Goal: Register for event/course

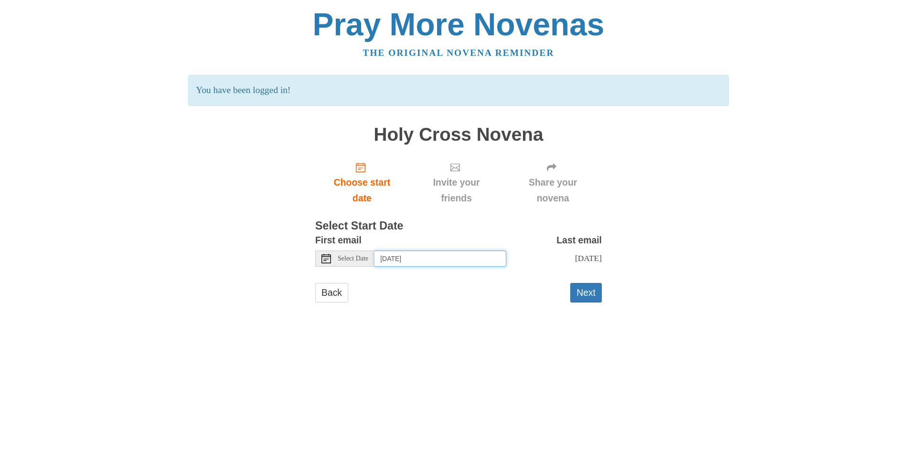
click at [477, 257] on input "[DATE]" at bounding box center [440, 259] width 132 height 16
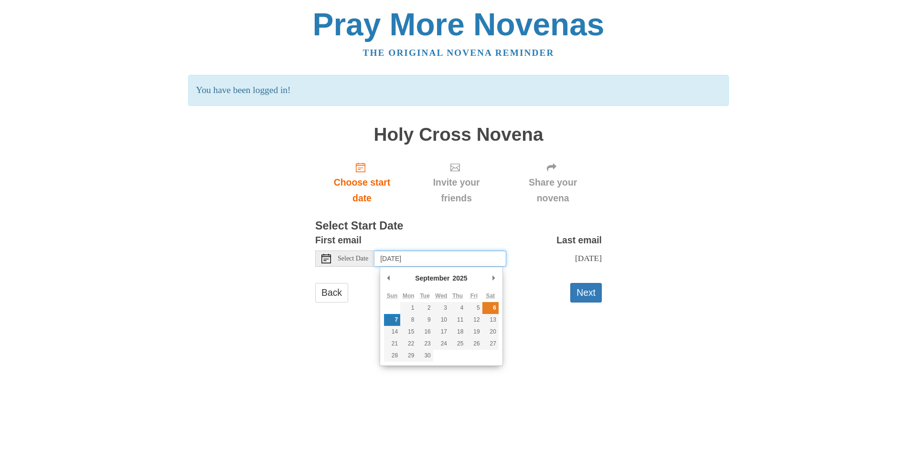
type input "[DATE]"
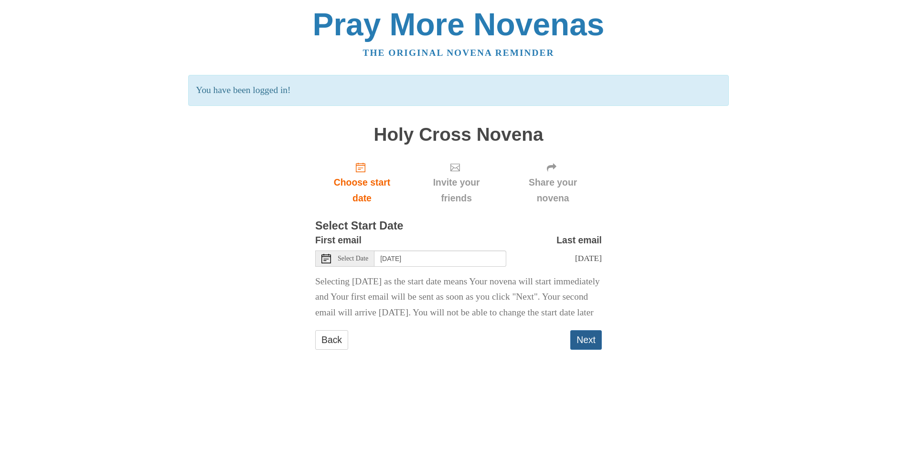
click at [587, 350] on button "Next" at bounding box center [586, 340] width 32 height 20
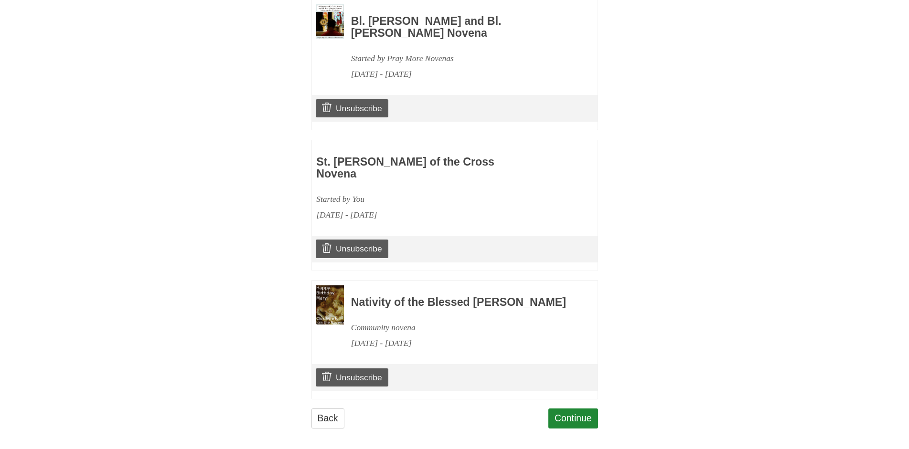
scroll to position [480, 0]
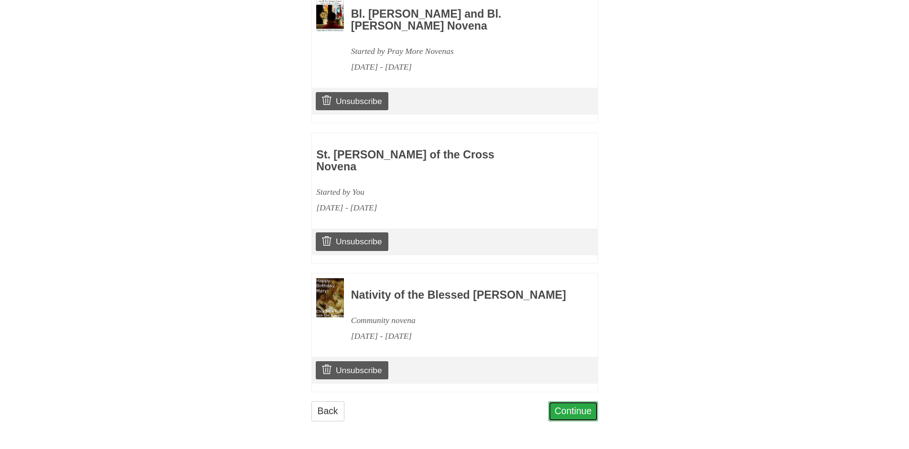
click at [578, 410] on link "Continue" at bounding box center [573, 412] width 50 height 20
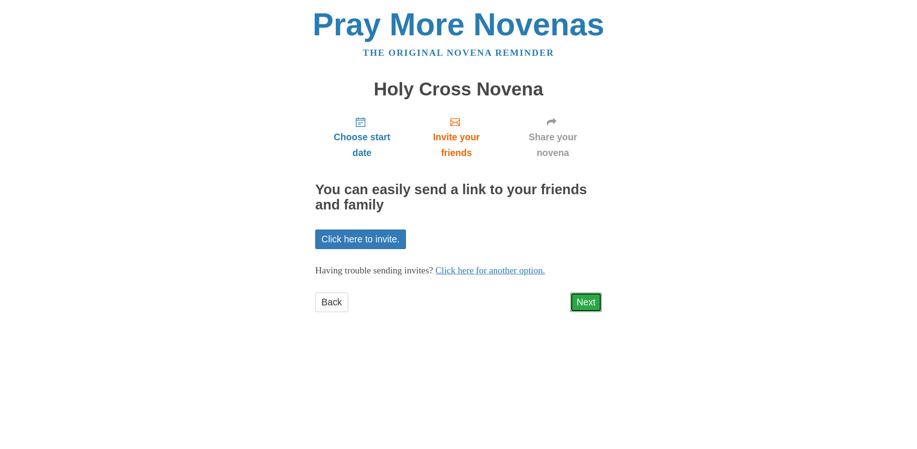
click at [586, 298] on link "Next" at bounding box center [586, 303] width 32 height 20
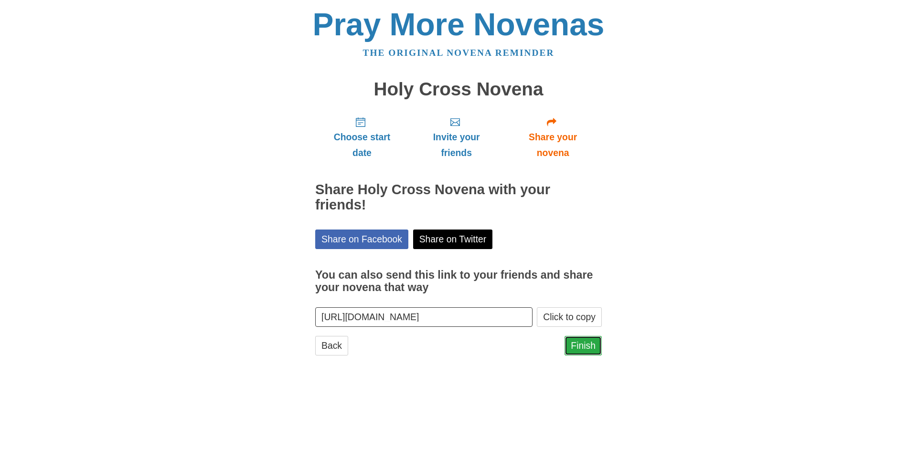
click at [582, 342] on link "Finish" at bounding box center [582, 346] width 37 height 20
